Goal: Information Seeking & Learning: Learn about a topic

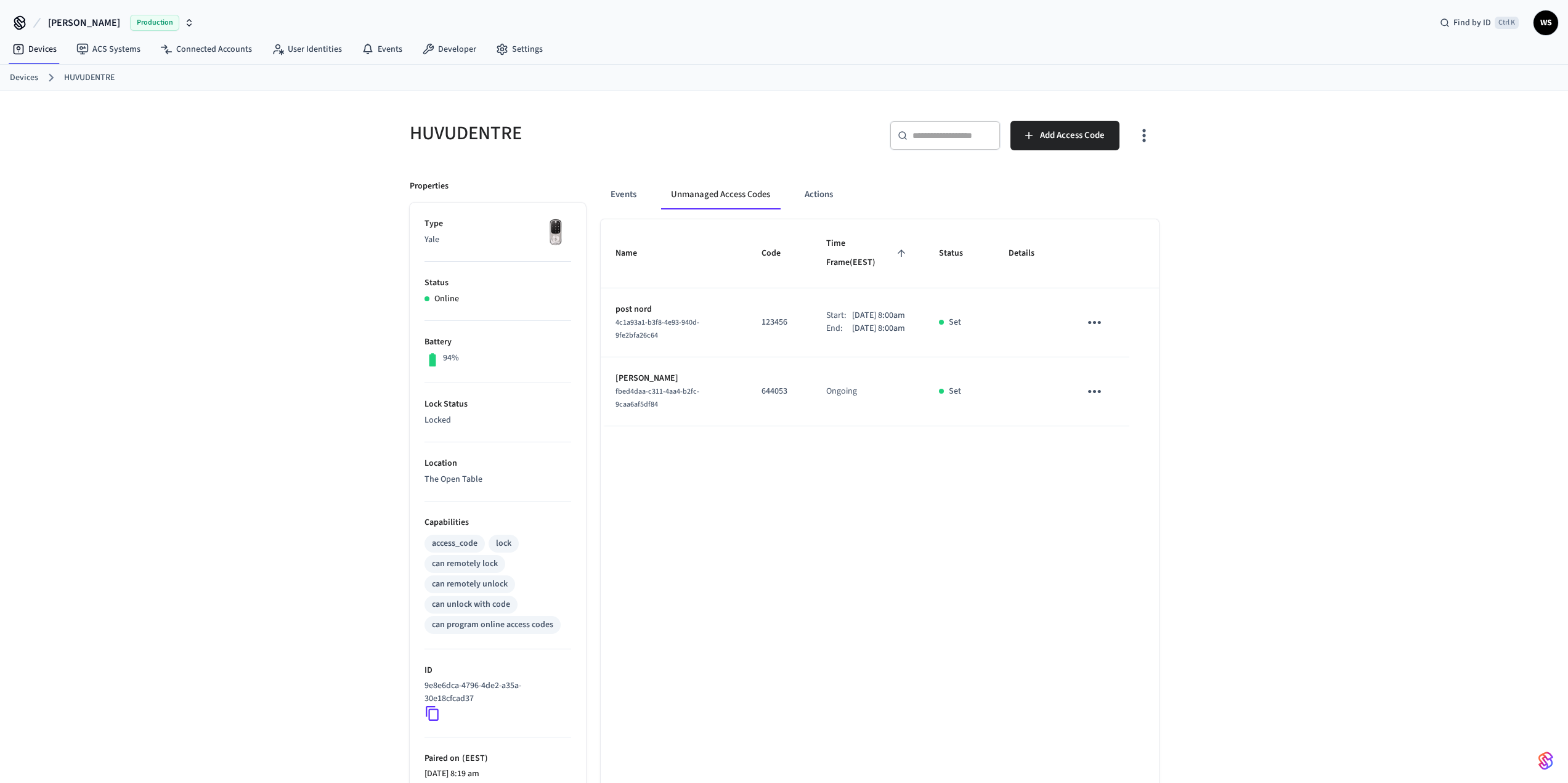
click at [1034, 530] on div "Name Code Time Frame (EEST) Status Details post nord 4c1a93a1-b3f8-4e93-940d-9f…" at bounding box center [880, 560] width 558 height 681
click at [1039, 135] on button "Add Access Code" at bounding box center [1065, 136] width 109 height 30
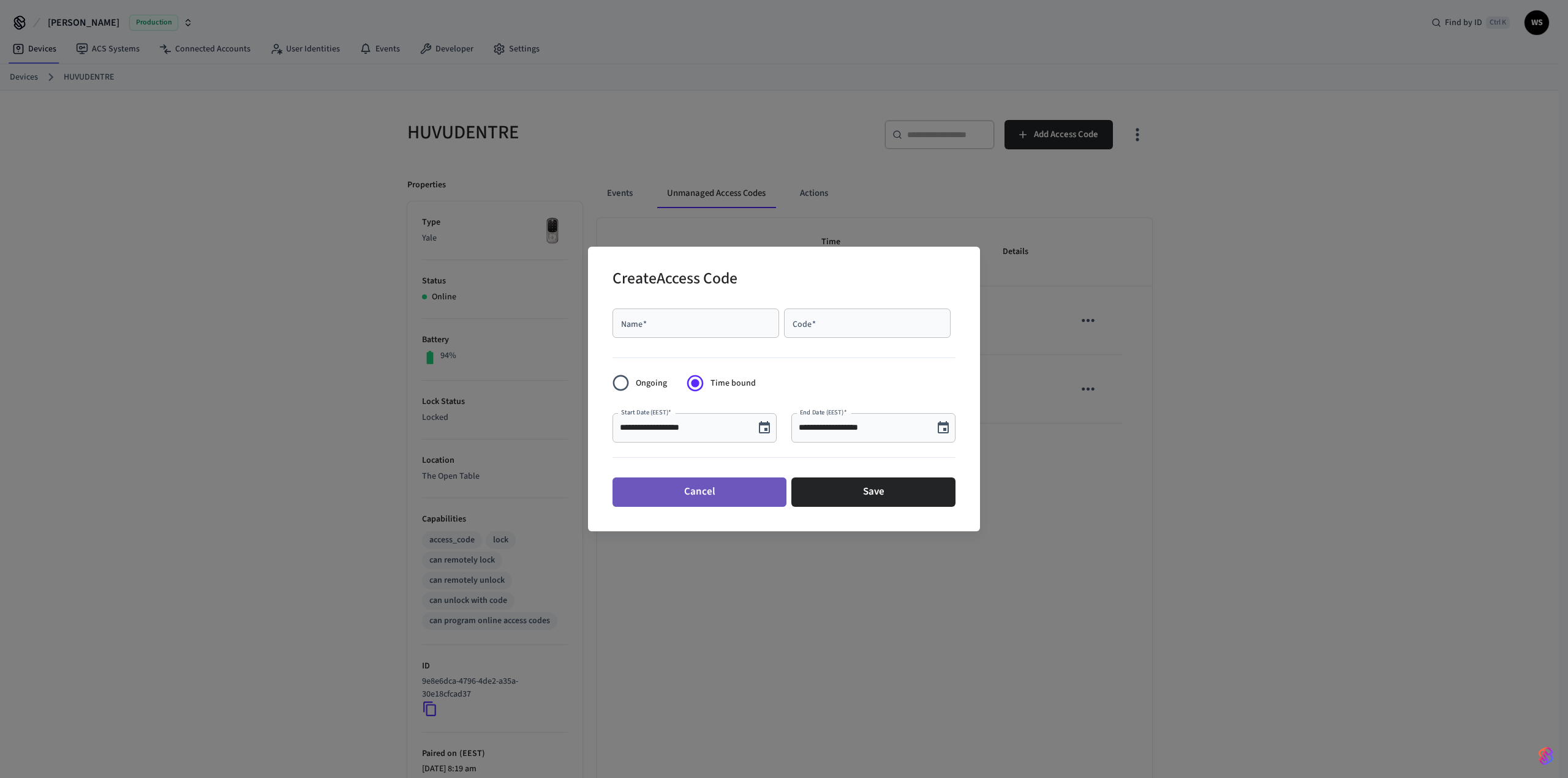
click at [656, 495] on button "Cancel" at bounding box center [699, 492] width 174 height 30
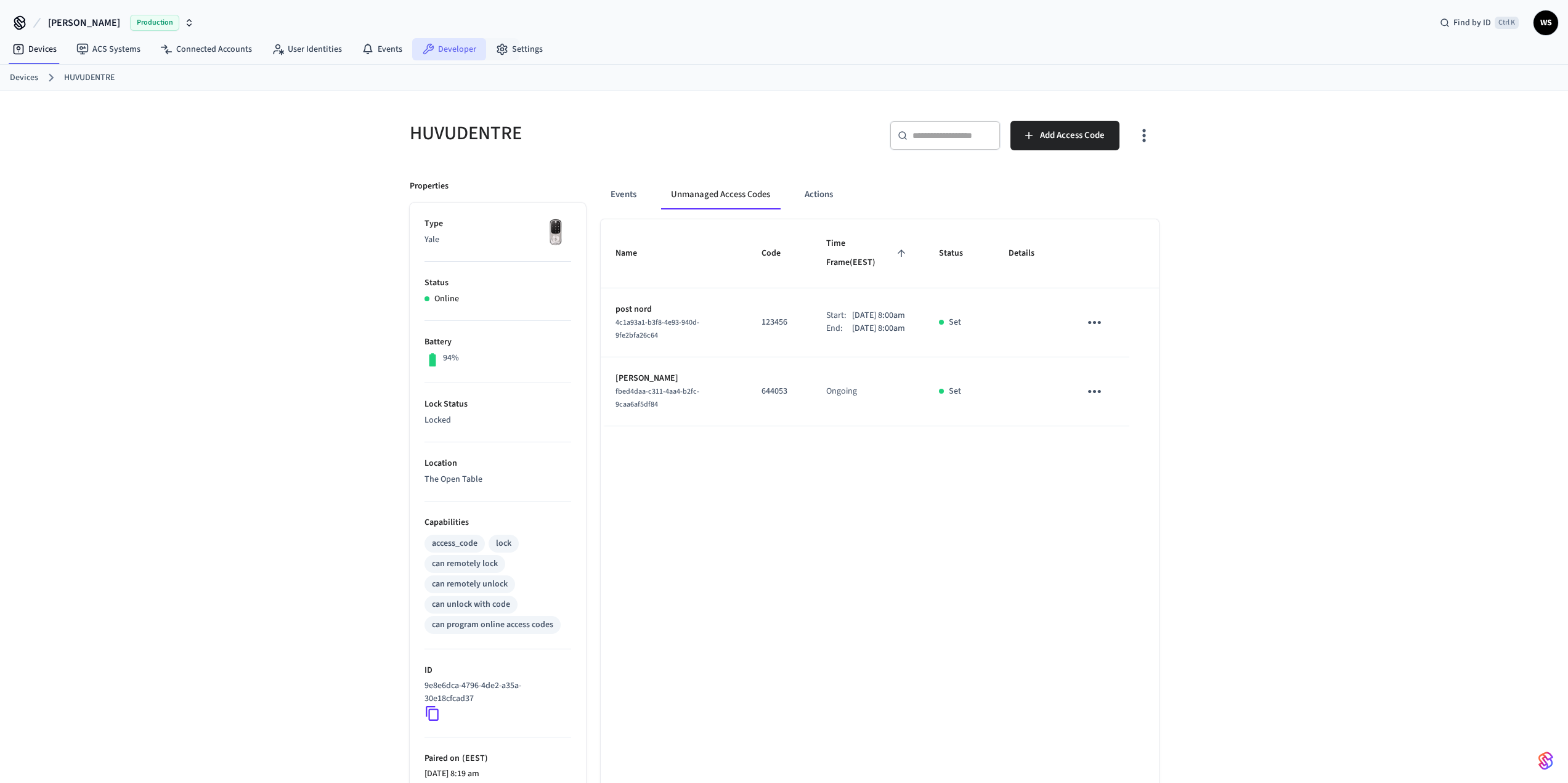
click at [456, 49] on link "Developer" at bounding box center [449, 48] width 74 height 22
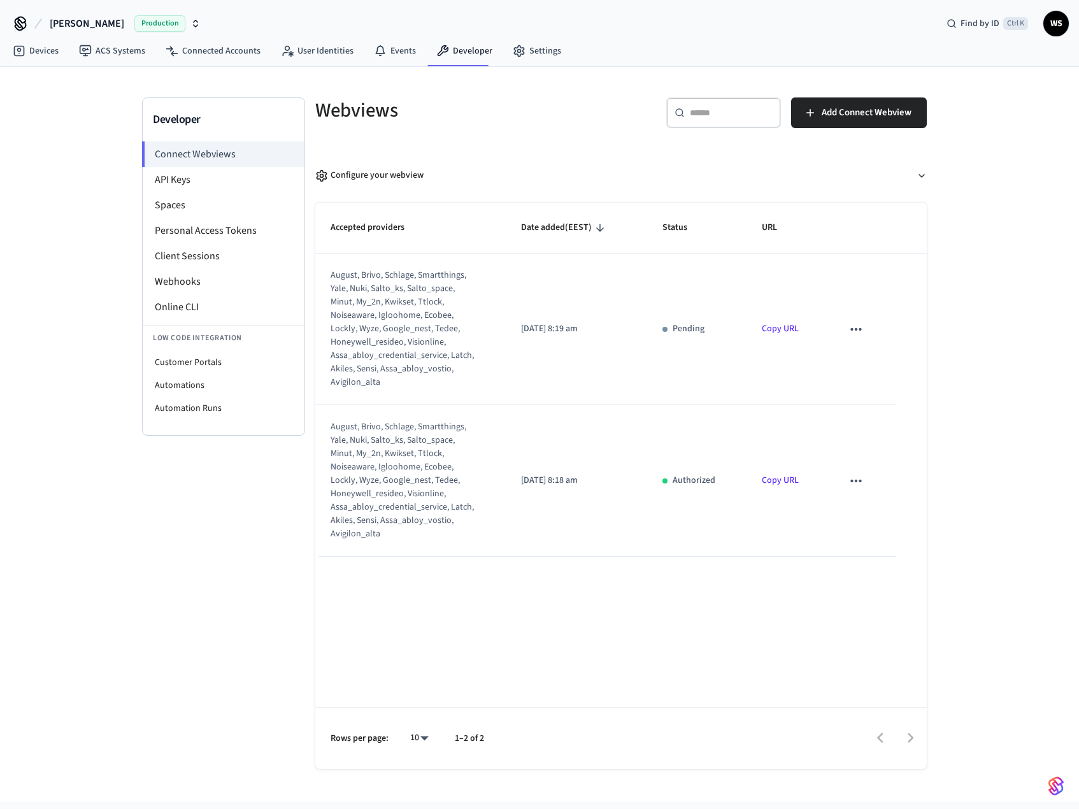
click at [61, 350] on div "Developer Connect Webviews API Keys Spaces Personal Access Tokens Client Sessio…" at bounding box center [539, 434] width 1079 height 735
click at [191, 282] on li "Webhooks" at bounding box center [224, 281] width 162 height 25
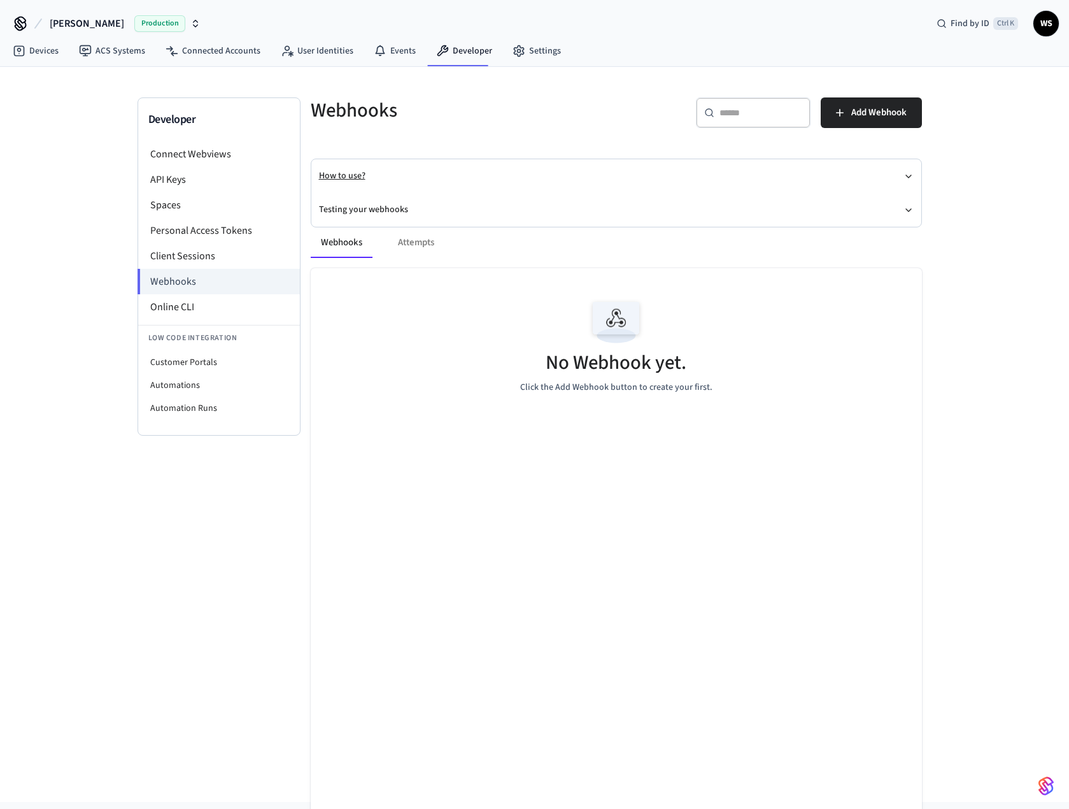
click at [903, 180] on icon "button" at bounding box center [908, 176] width 10 height 10
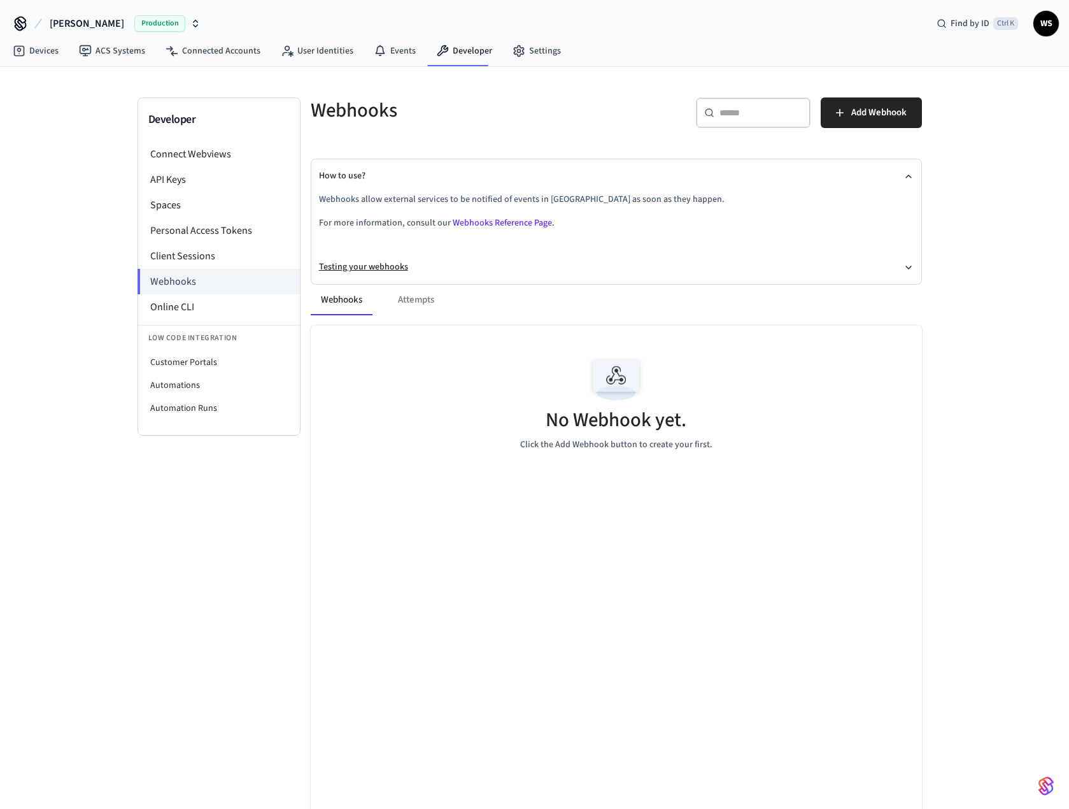
click at [909, 265] on icon "button" at bounding box center [908, 267] width 10 height 10
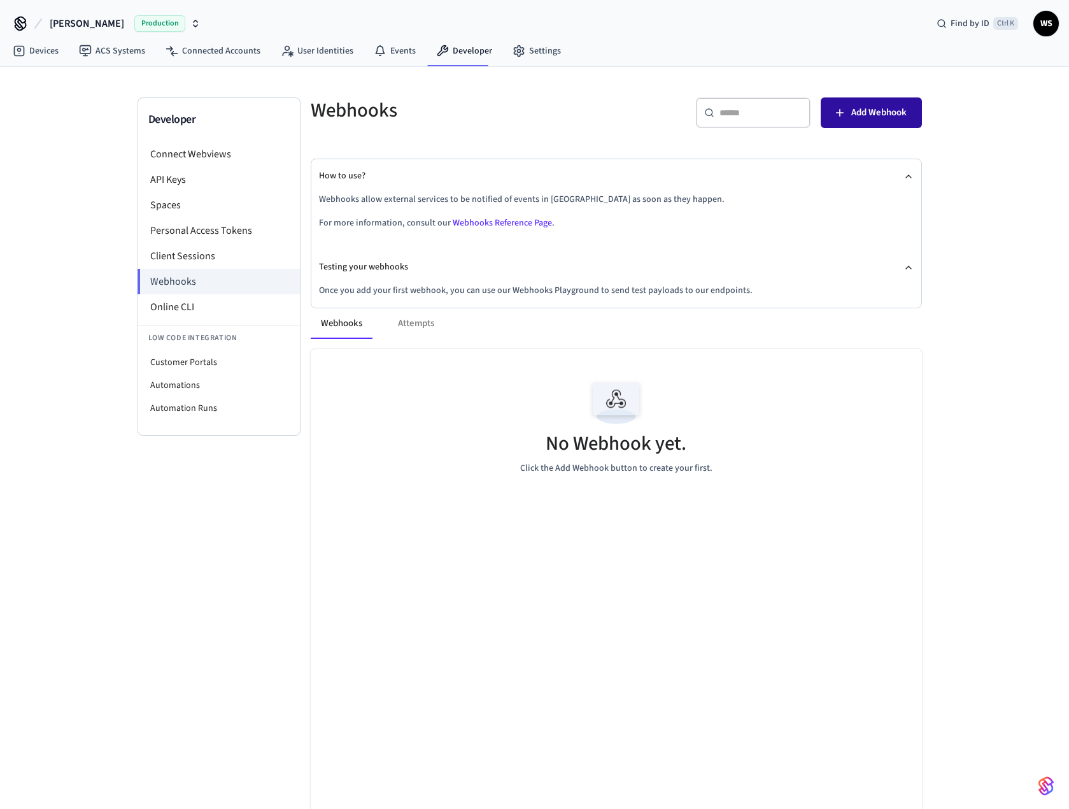
click at [869, 104] on span "Add Webhook" at bounding box center [878, 112] width 55 height 17
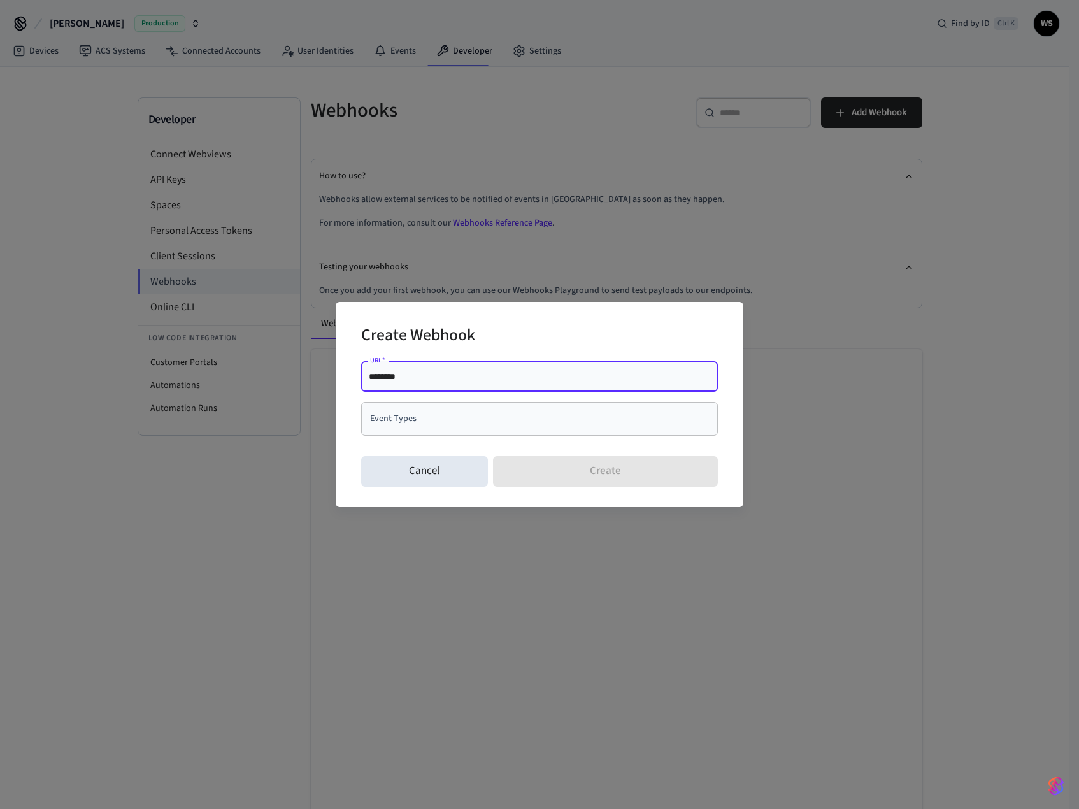
click at [413, 421] on input "Event Types" at bounding box center [530, 418] width 326 height 22
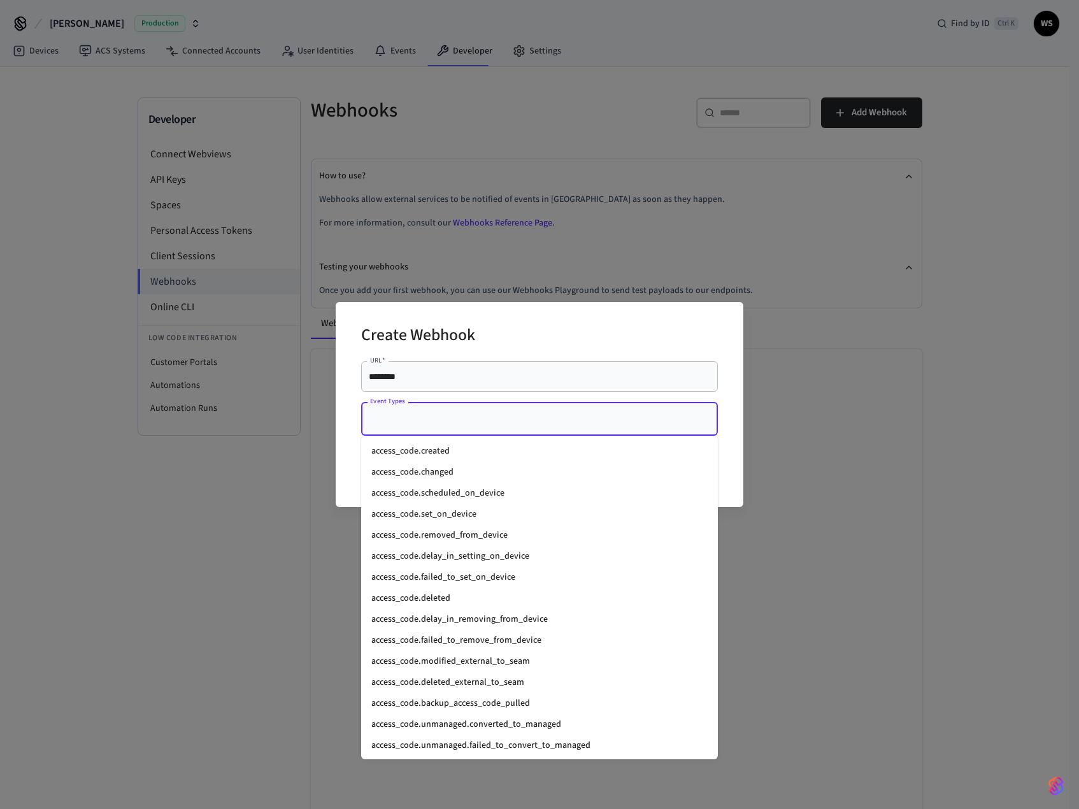
click at [343, 425] on div "Create Webhook URL   * ******** URL   * Event Types Event Types Cancel Create" at bounding box center [539, 404] width 407 height 205
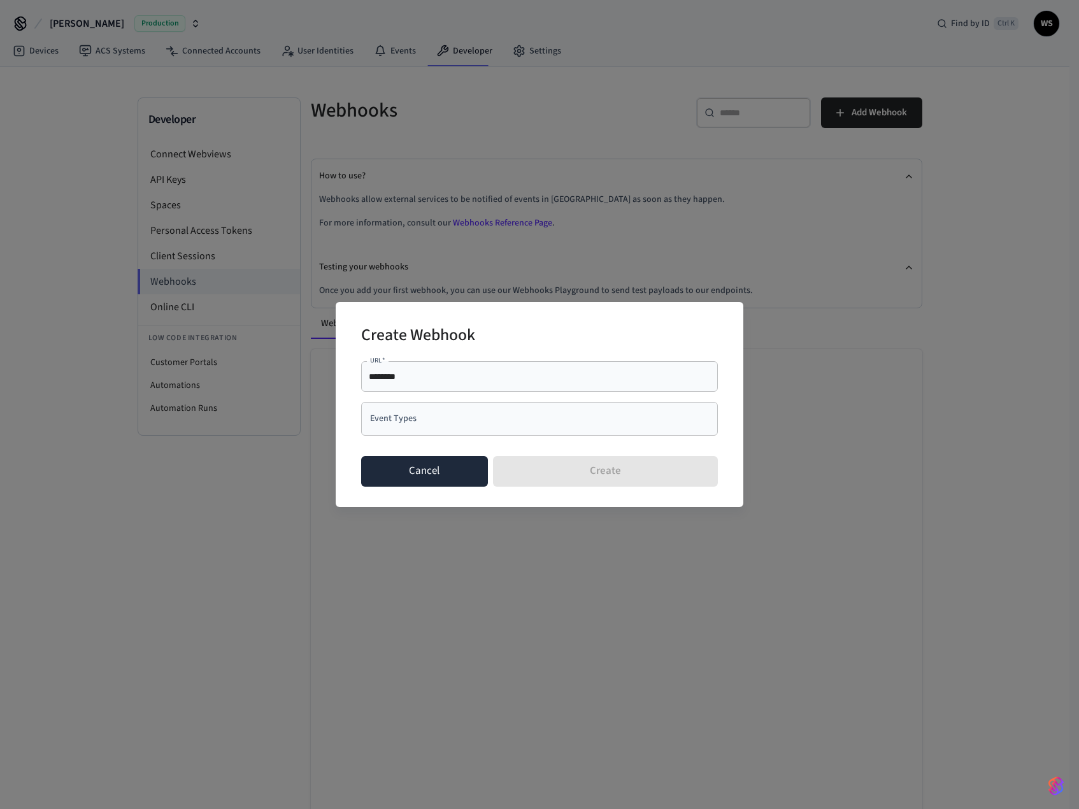
click at [383, 471] on button "Cancel" at bounding box center [424, 471] width 127 height 31
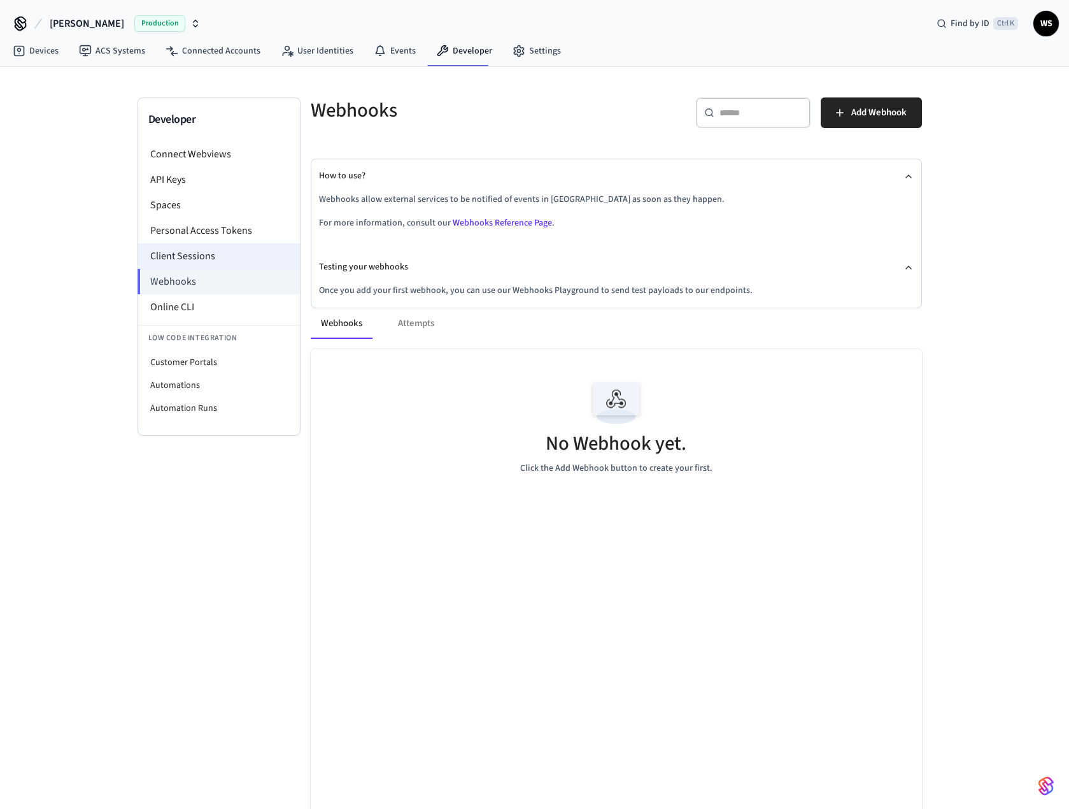
click at [212, 253] on li "Client Sessions" at bounding box center [219, 255] width 162 height 25
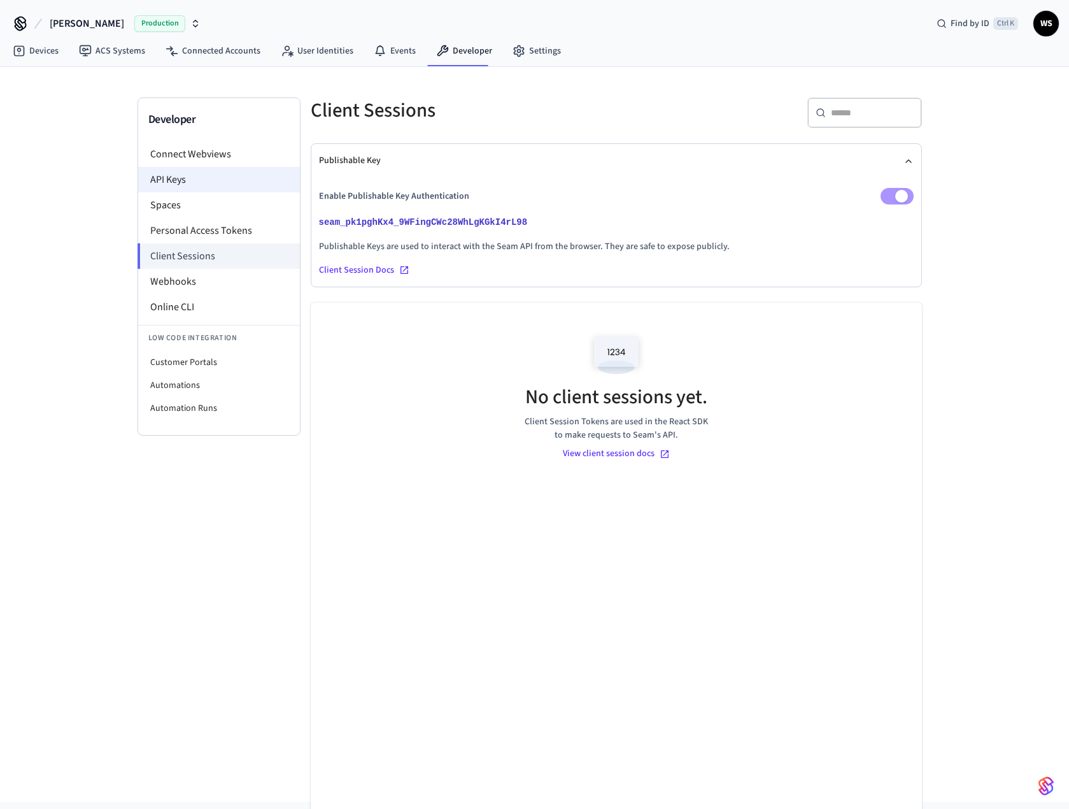
click at [213, 187] on li "API Keys" at bounding box center [219, 179] width 162 height 25
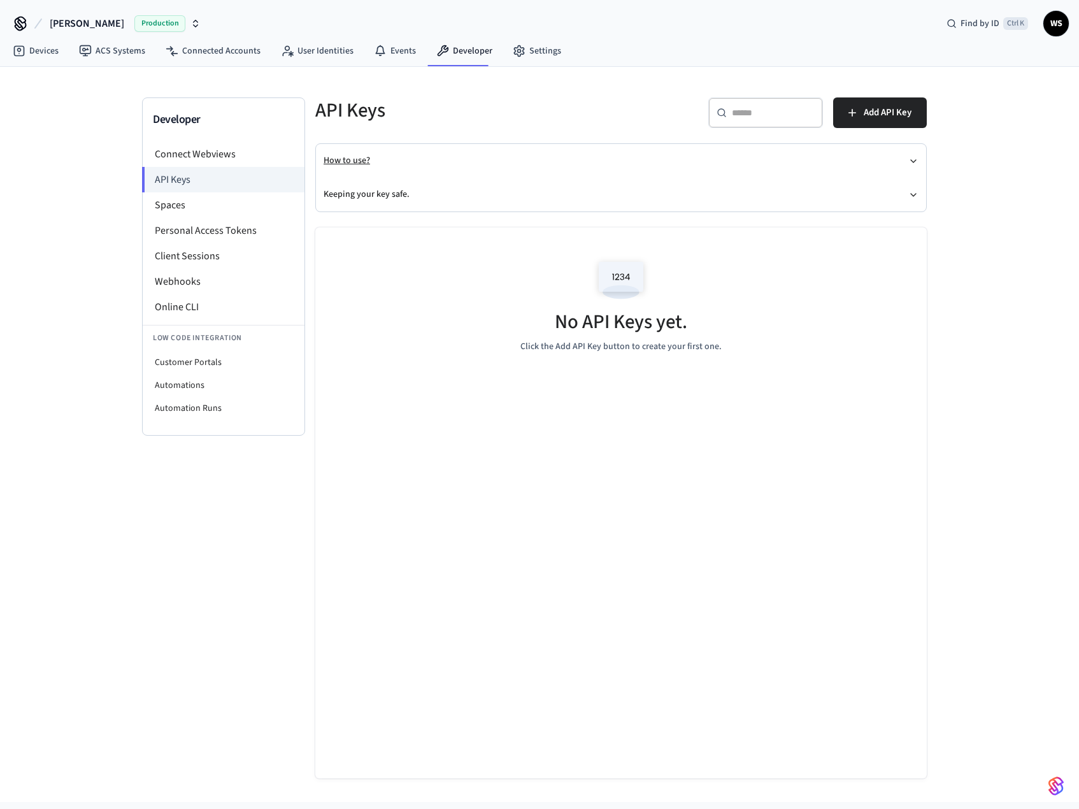
click at [398, 152] on button "How to use?" at bounding box center [620, 161] width 595 height 34
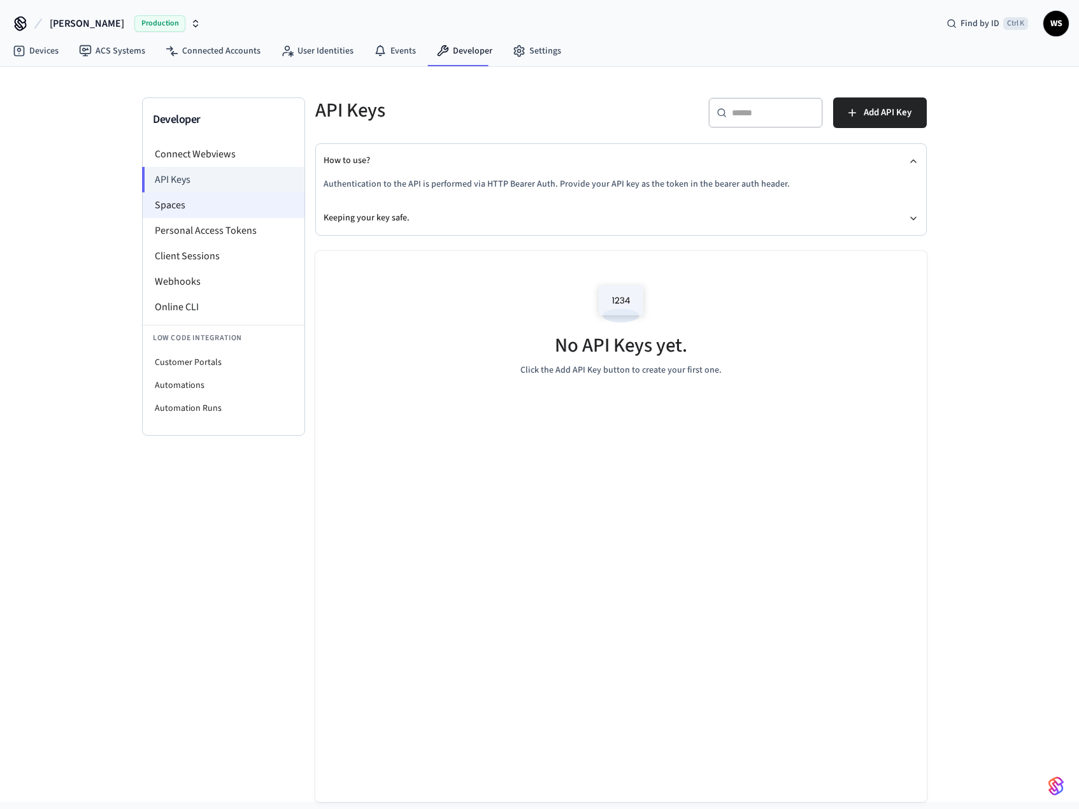
click at [209, 196] on li "Spaces" at bounding box center [224, 204] width 162 height 25
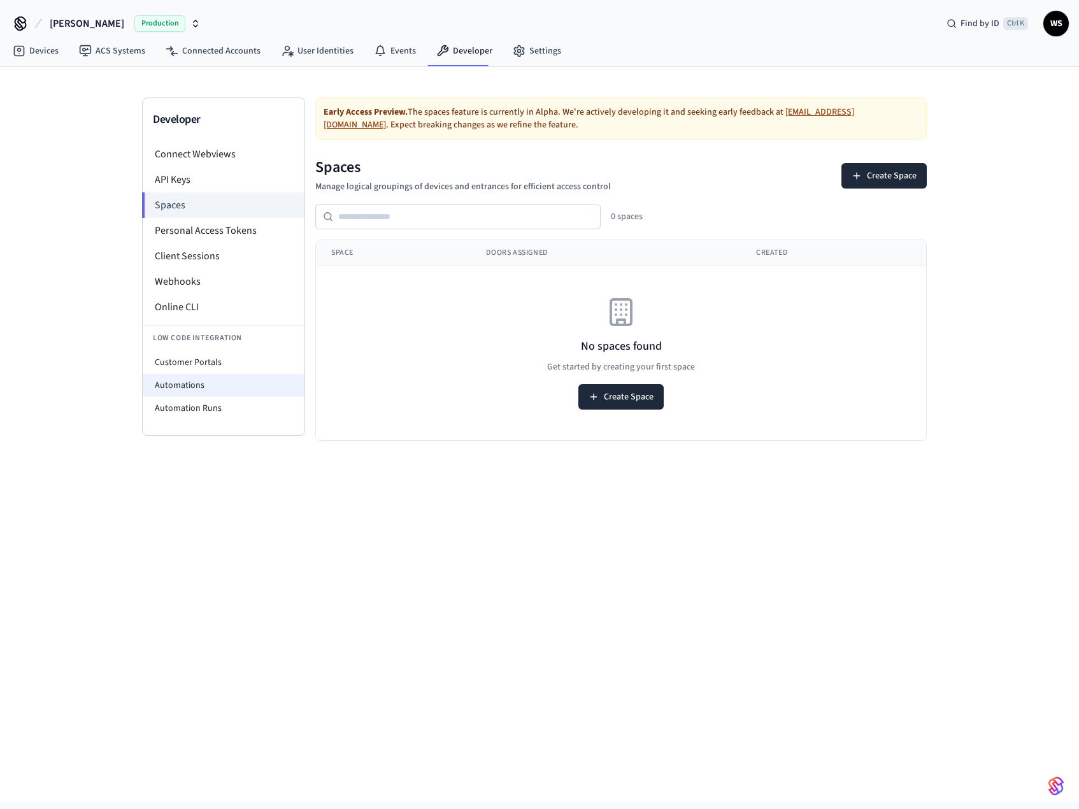
click at [226, 379] on li "Automations" at bounding box center [224, 385] width 162 height 23
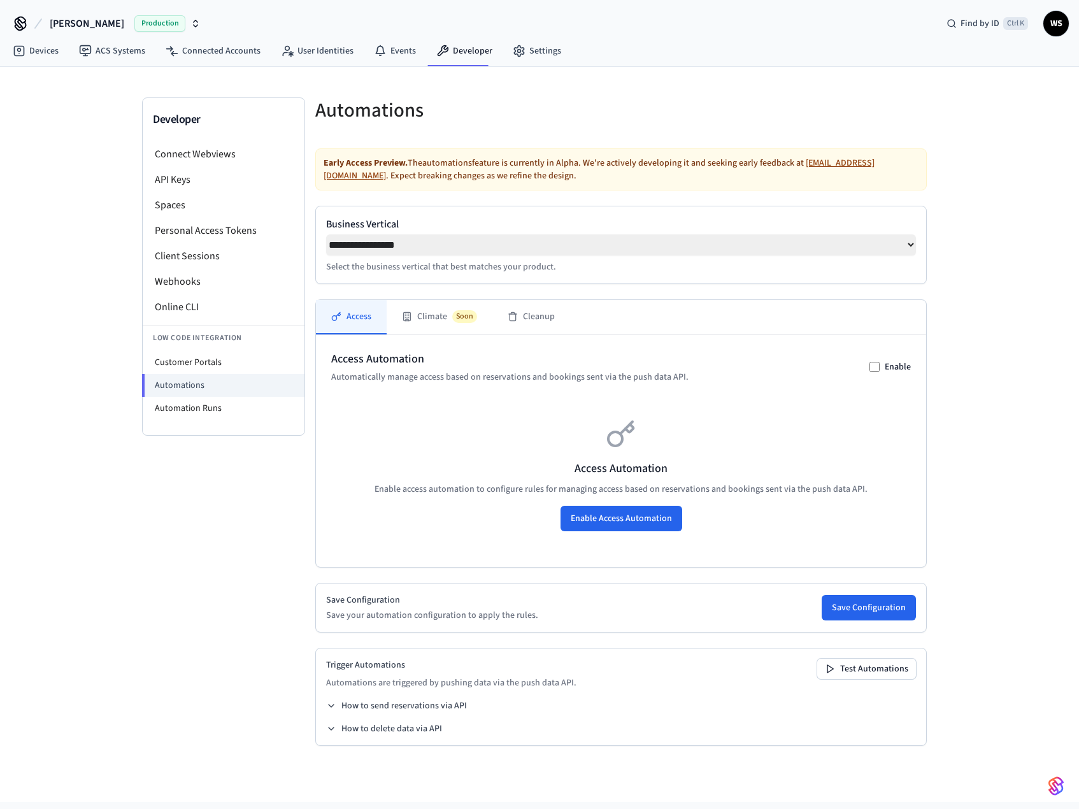
click at [909, 246] on select "**********" at bounding box center [621, 244] width 590 height 21
select select "**********"
click at [326, 234] on select "**********" at bounding box center [621, 244] width 590 height 21
click at [330, 709] on icon at bounding box center [331, 705] width 10 height 10
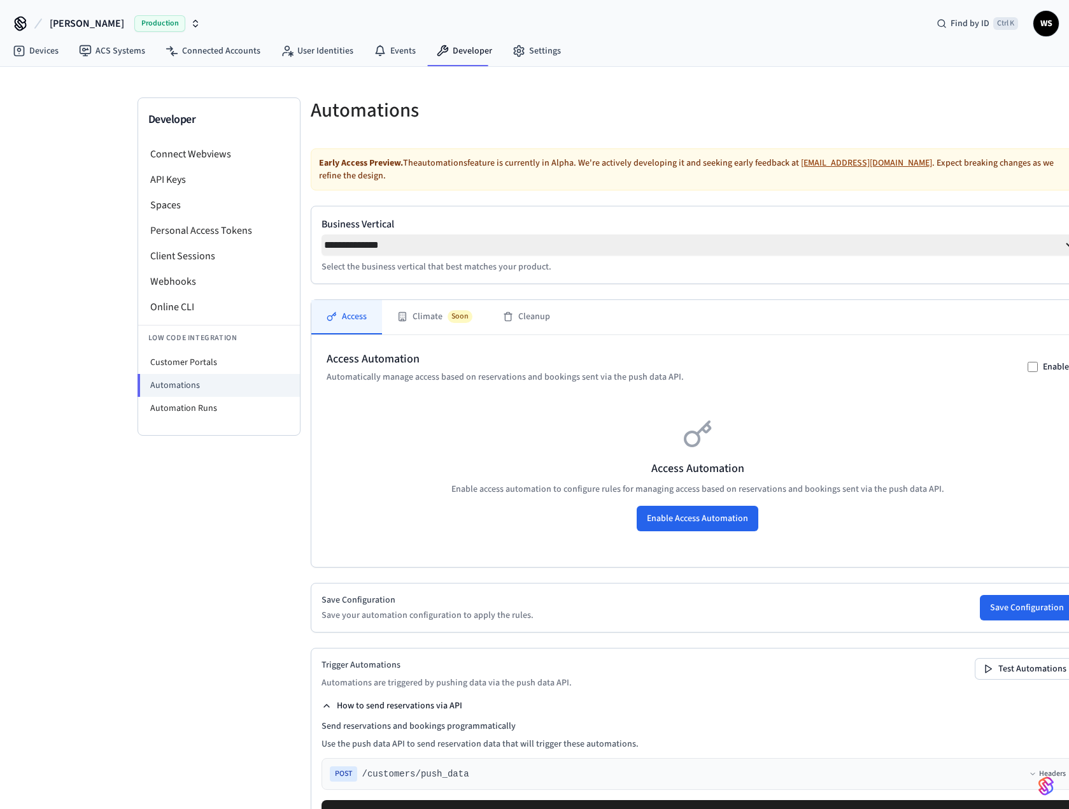
click at [186, 641] on div "Developer Connect Webviews API Keys Spaces Personal Access Tokens Client Sessio…" at bounding box center [219, 491] width 163 height 789
click at [117, 55] on link "ACS Systems" at bounding box center [112, 50] width 87 height 23
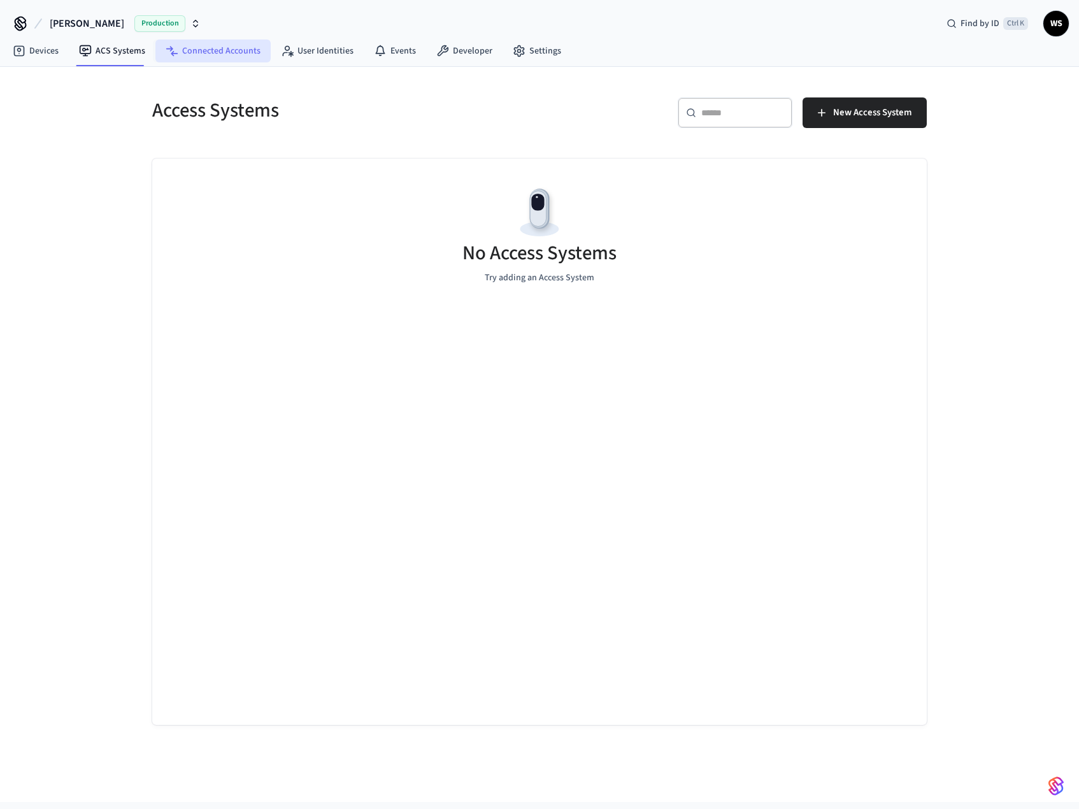
click at [216, 48] on link "Connected Accounts" at bounding box center [212, 50] width 115 height 23
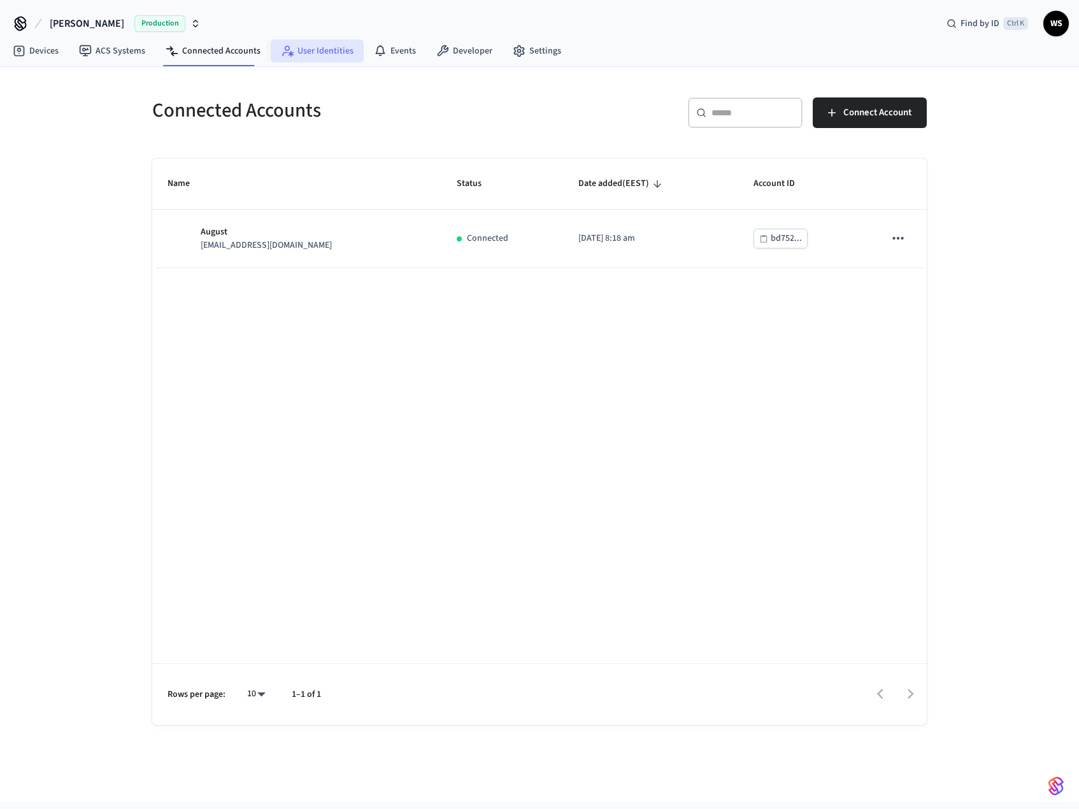
click at [313, 54] on link "User Identities" at bounding box center [317, 50] width 93 height 23
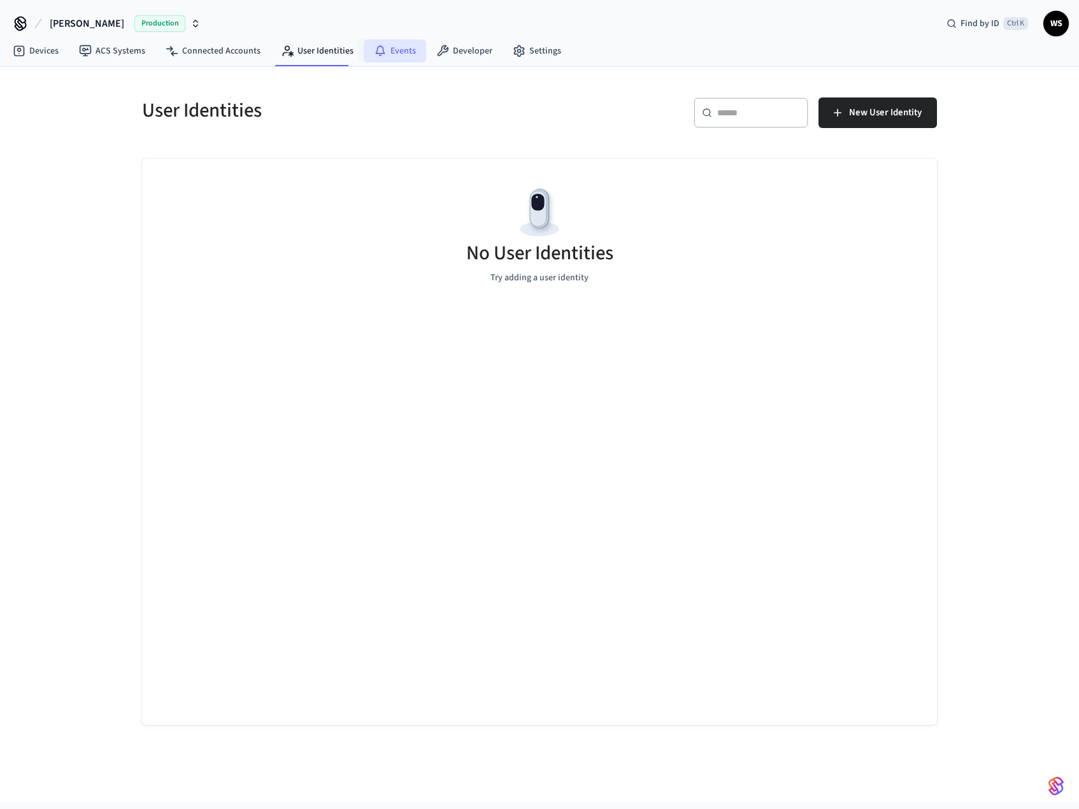
click at [395, 52] on link "Events" at bounding box center [395, 50] width 62 height 23
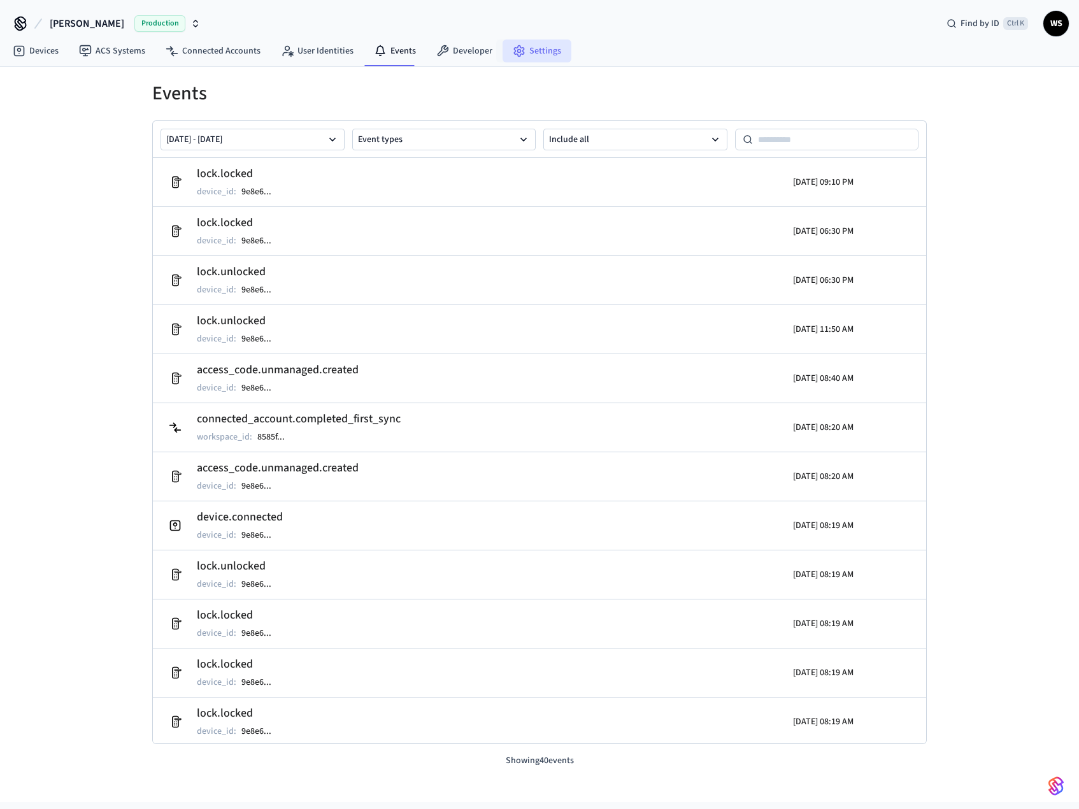
click at [523, 45] on link "Settings" at bounding box center [536, 50] width 69 height 23
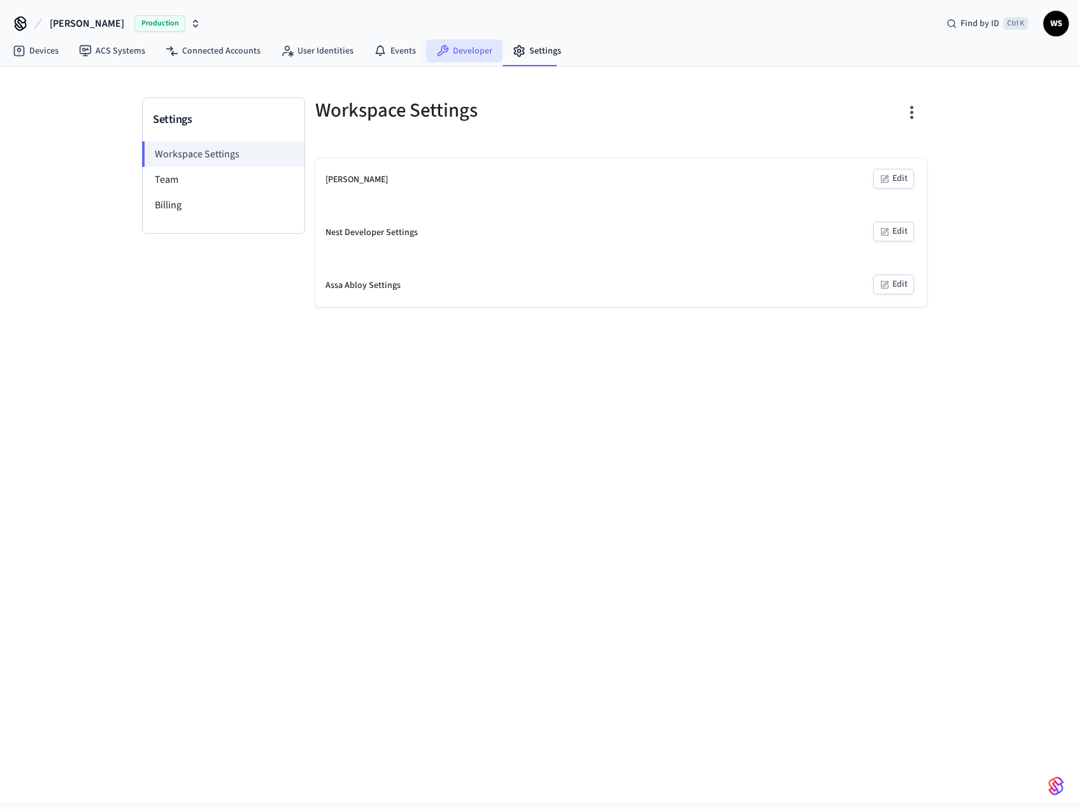
click at [457, 55] on link "Developer" at bounding box center [464, 50] width 76 height 23
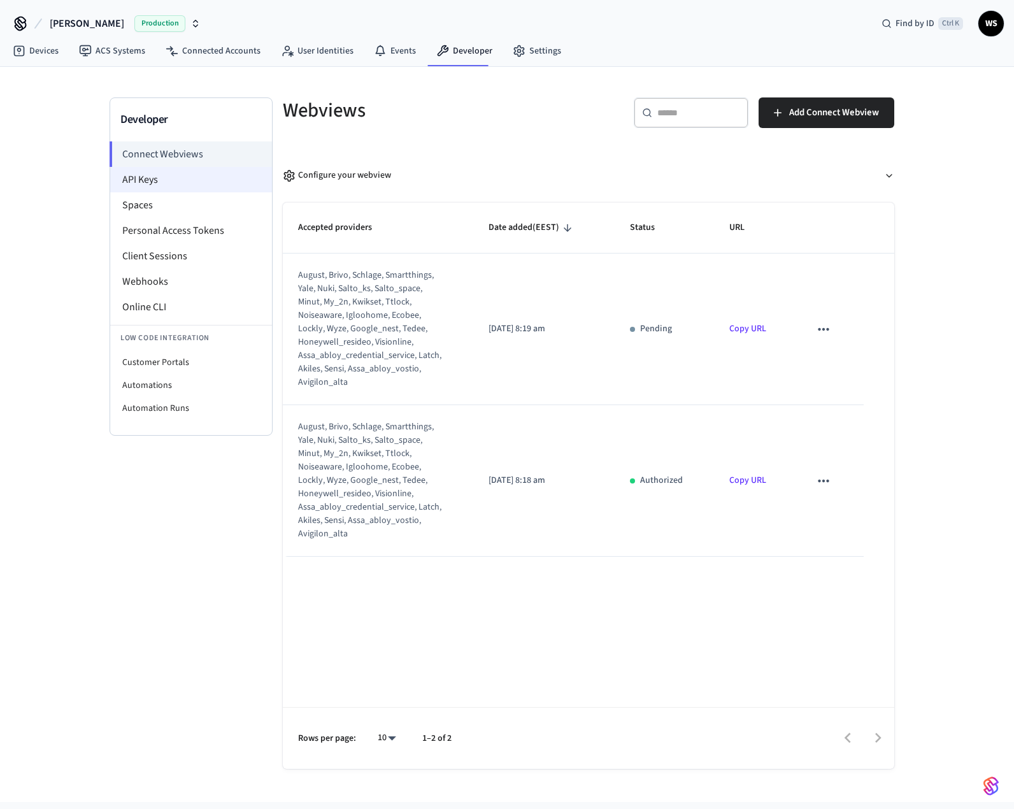
click at [155, 176] on li "API Keys" at bounding box center [191, 179] width 162 height 25
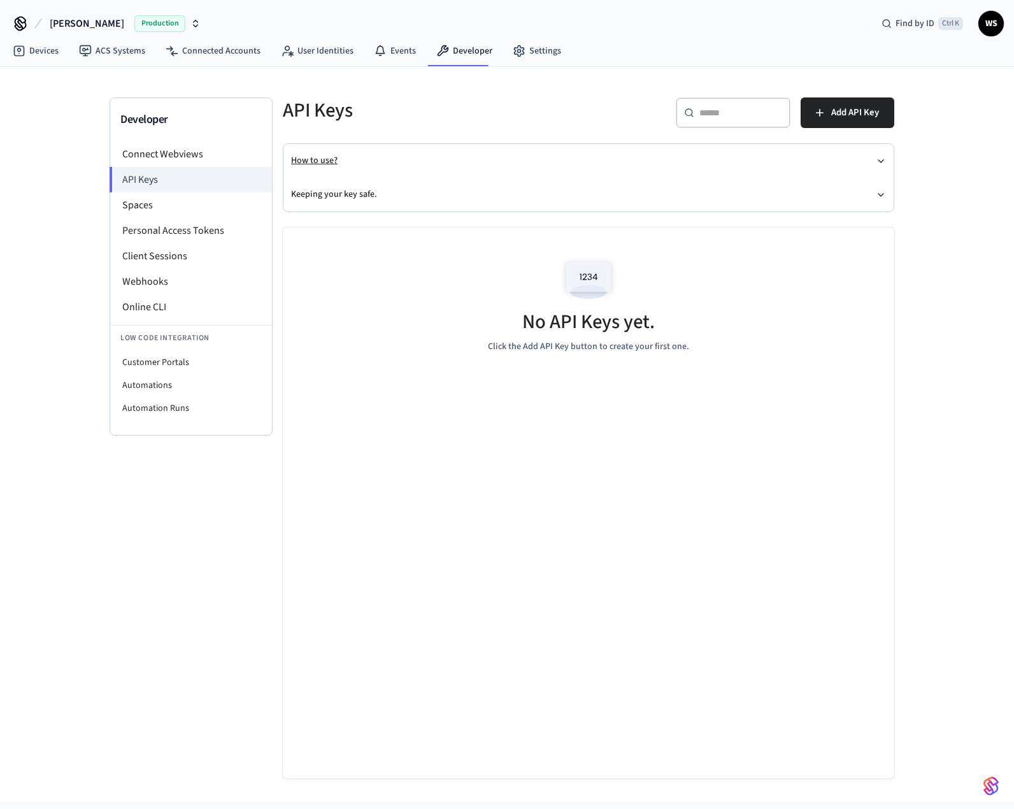
click at [451, 157] on button "How to use?" at bounding box center [588, 161] width 595 height 34
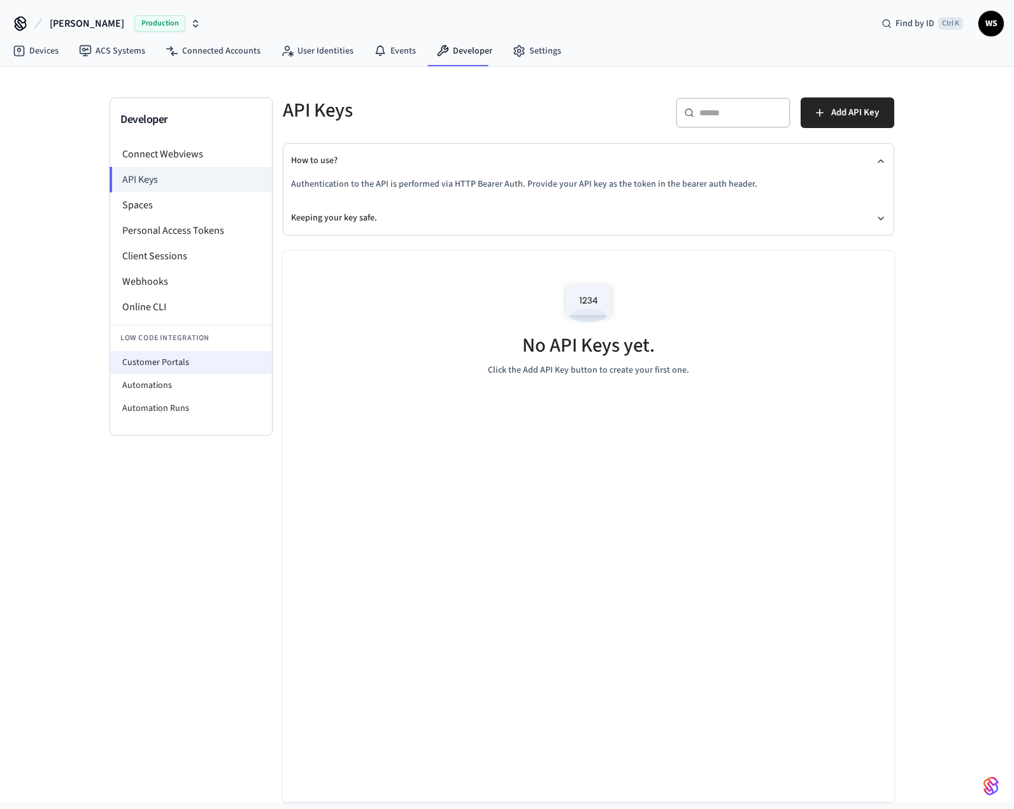
click at [173, 365] on li "Customer Portals" at bounding box center [191, 362] width 162 height 23
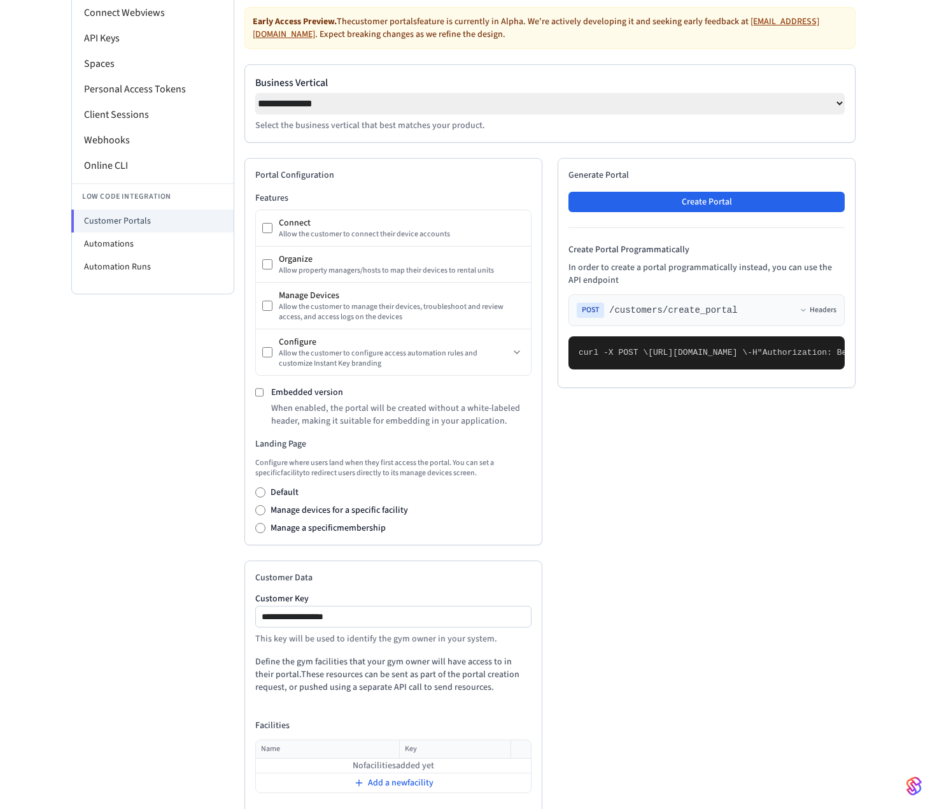
scroll to position [78, 0]
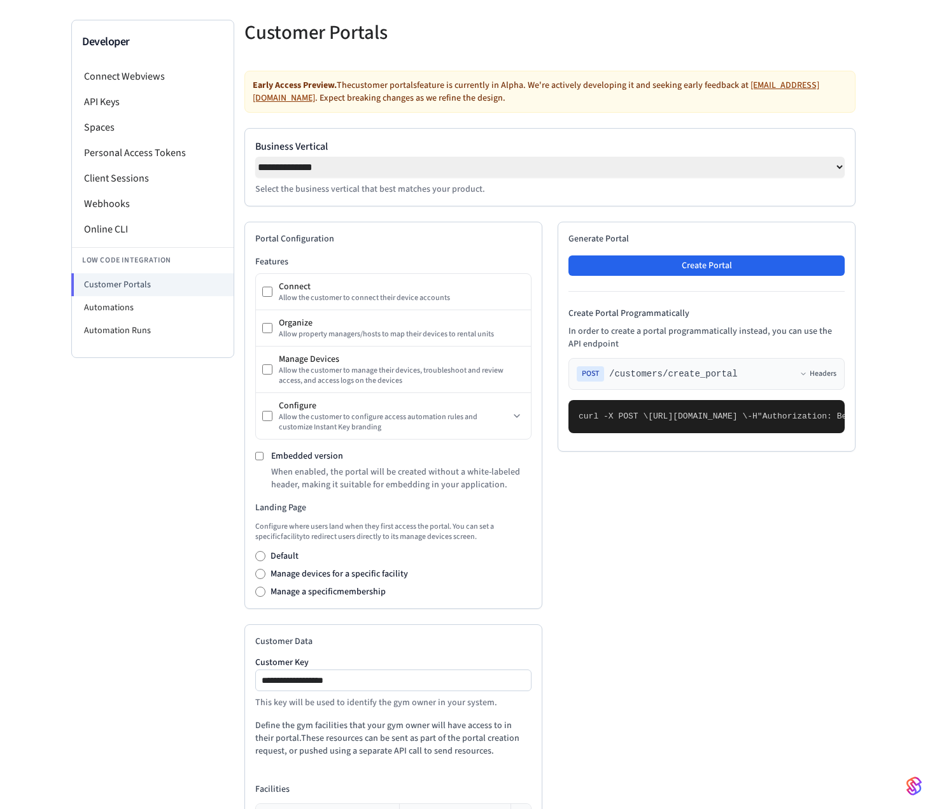
click at [844, 165] on select "**********" at bounding box center [550, 167] width 590 height 21
select select "*******"
click at [255, 157] on select "**********" at bounding box center [550, 167] width 590 height 21
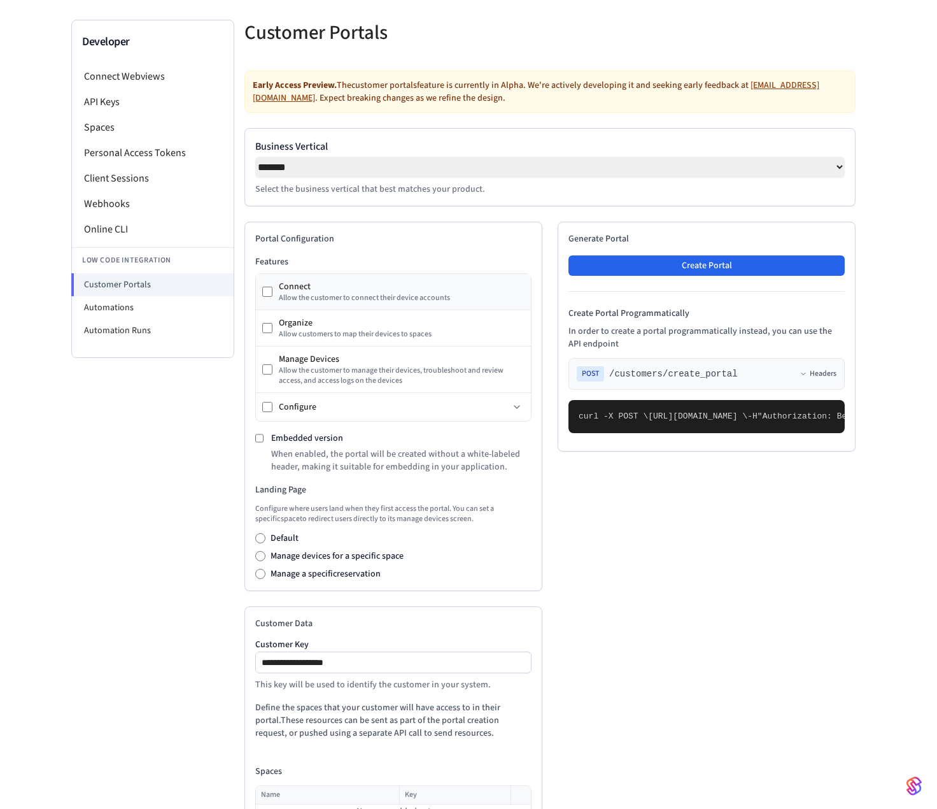
scroll to position [141, 0]
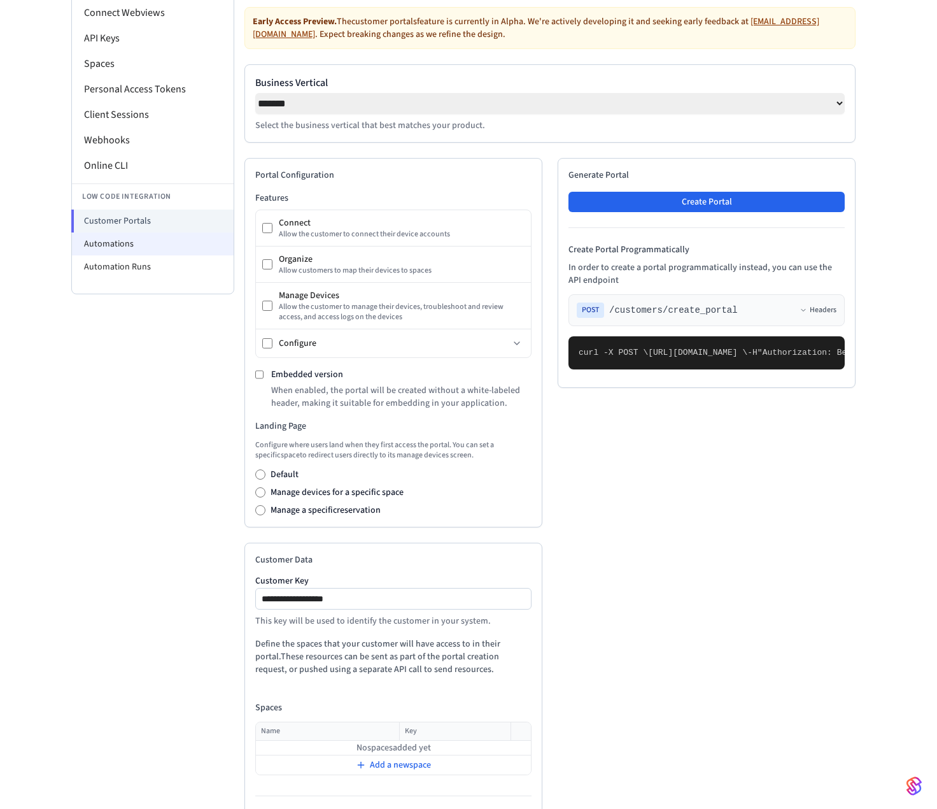
click at [142, 250] on li "Automations" at bounding box center [153, 243] width 162 height 23
select select "**********"
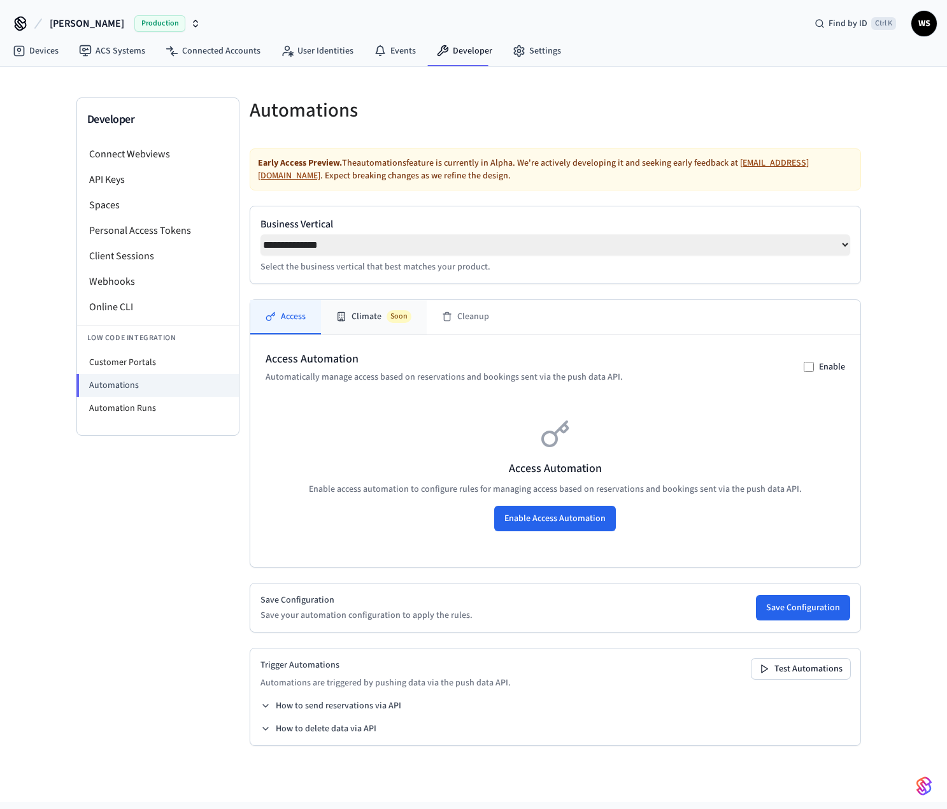
click at [365, 318] on button "Climate Soon" at bounding box center [374, 317] width 106 height 34
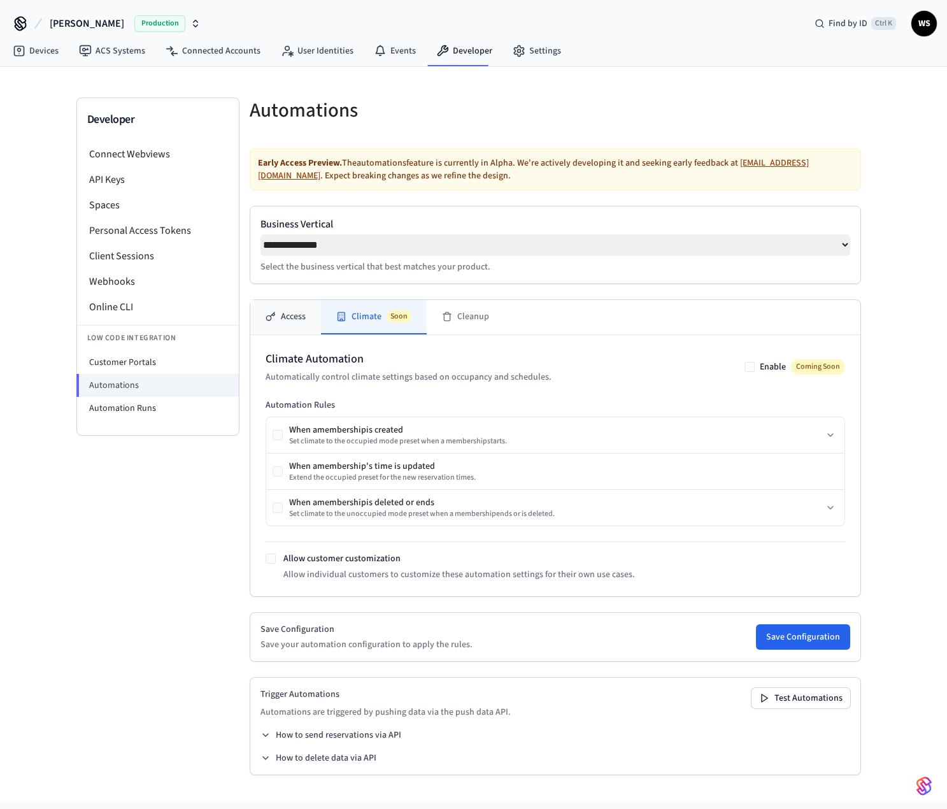
click at [280, 321] on button "Access" at bounding box center [285, 317] width 71 height 34
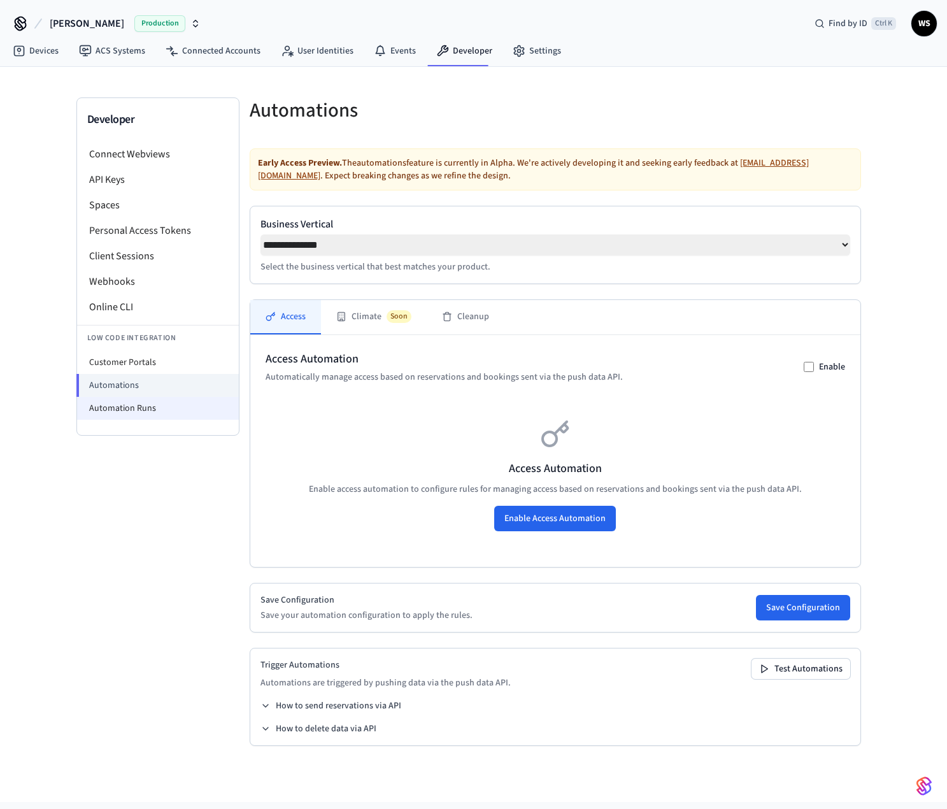
click at [159, 404] on li "Automation Runs" at bounding box center [158, 408] width 162 height 23
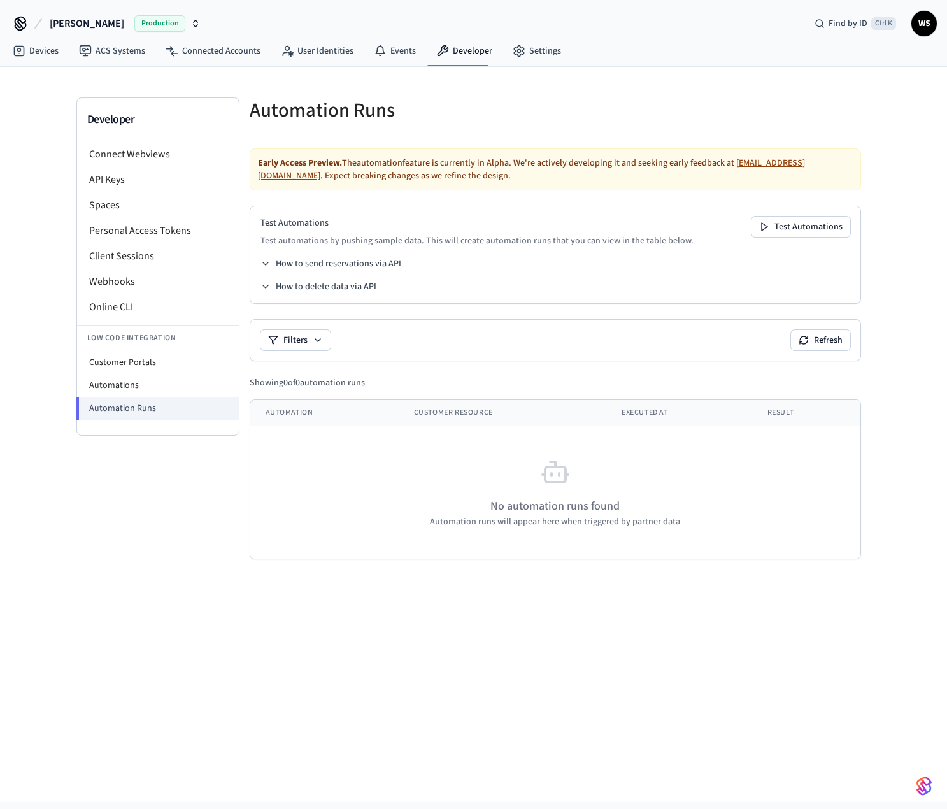
click at [435, 260] on div "How to send reservations via API" at bounding box center [555, 263] width 590 height 13
click at [263, 260] on icon at bounding box center [265, 263] width 10 height 10
